Goal: Find specific page/section: Find specific page/section

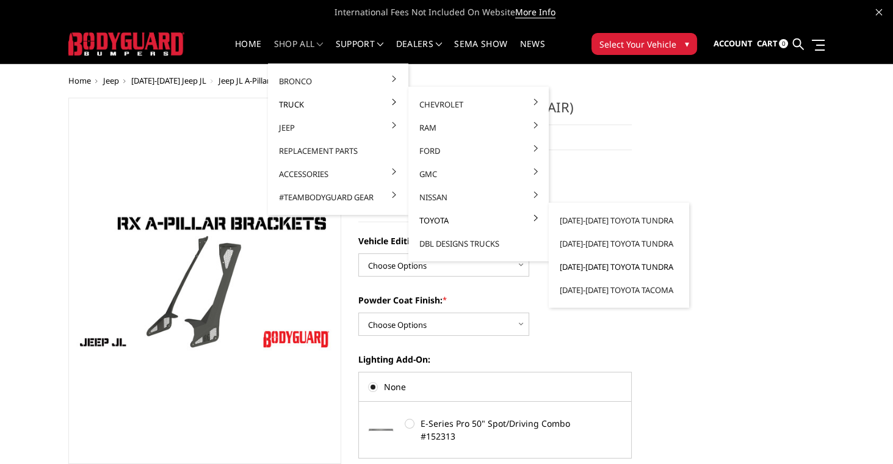
click at [613, 270] on link "[DATE]-[DATE] Toyota Tundra" at bounding box center [619, 266] width 131 height 23
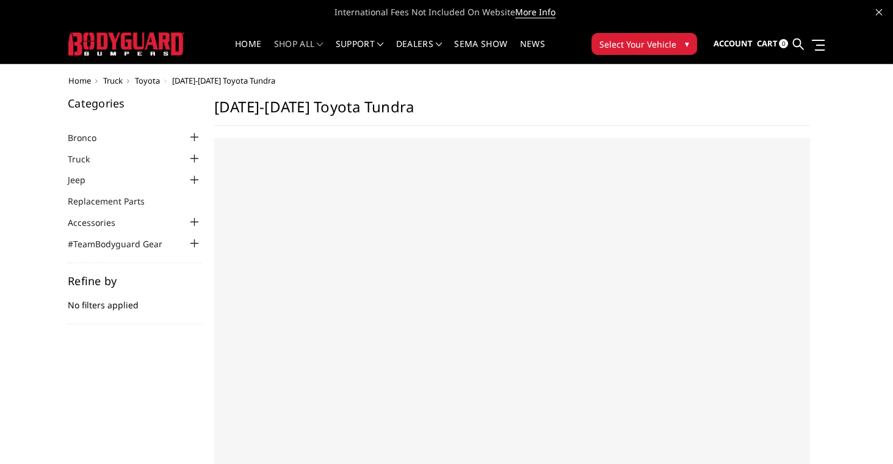
select select "US"
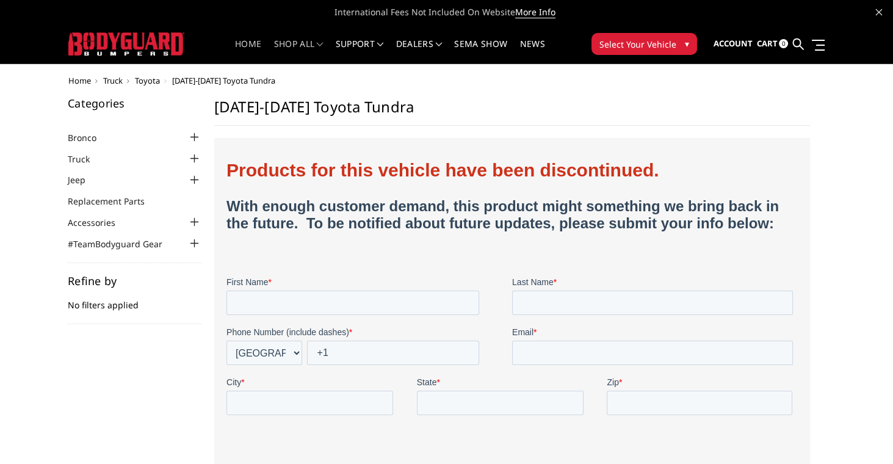
click at [246, 44] on link "Home" at bounding box center [248, 52] width 26 height 24
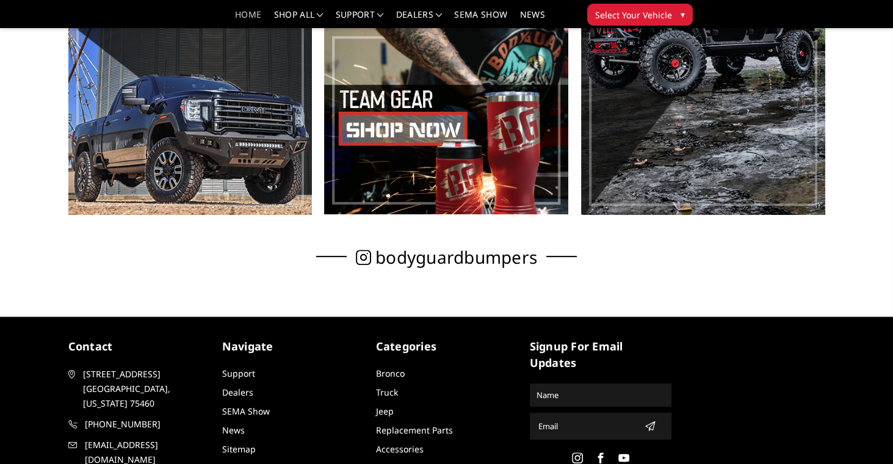
scroll to position [658, 0]
